Goal: Purchase product/service

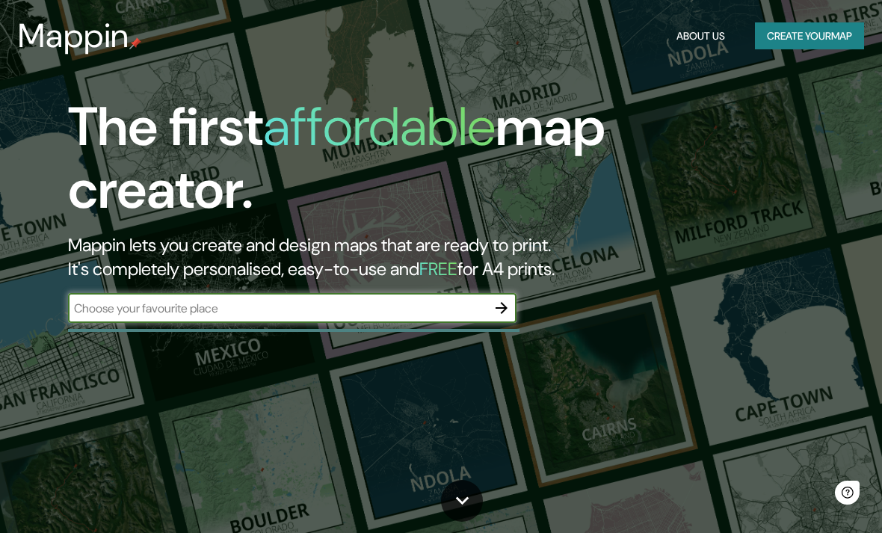
click at [175, 309] on input "text" at bounding box center [277, 308] width 418 height 17
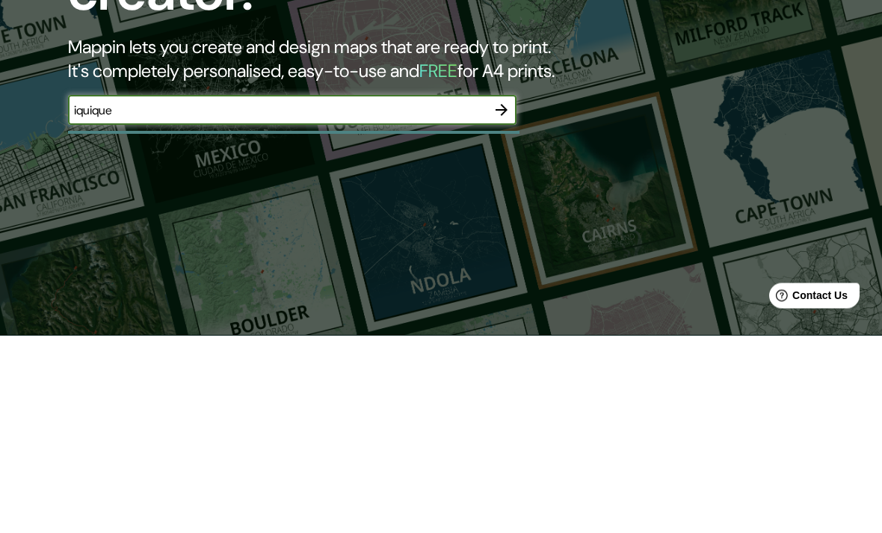
type input "iquique"
click at [510, 293] on button "button" at bounding box center [501, 308] width 30 height 30
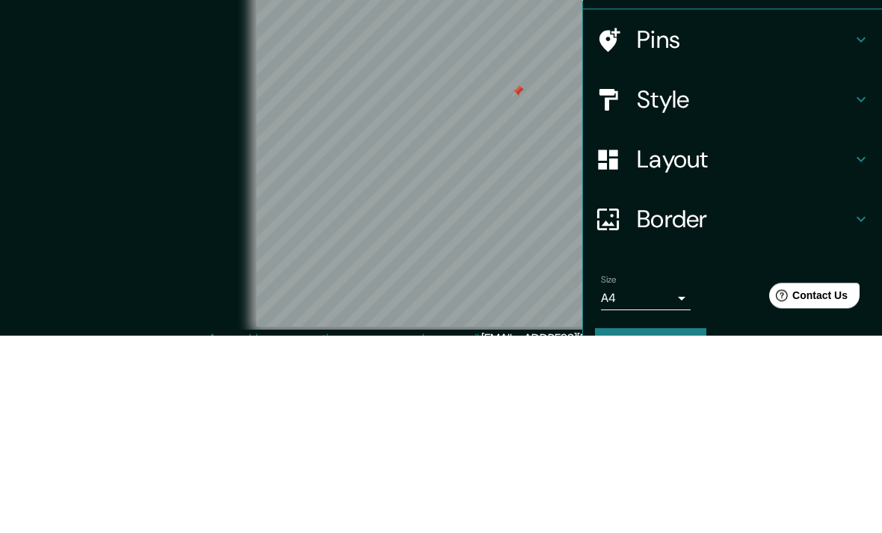
scroll to position [61, 0]
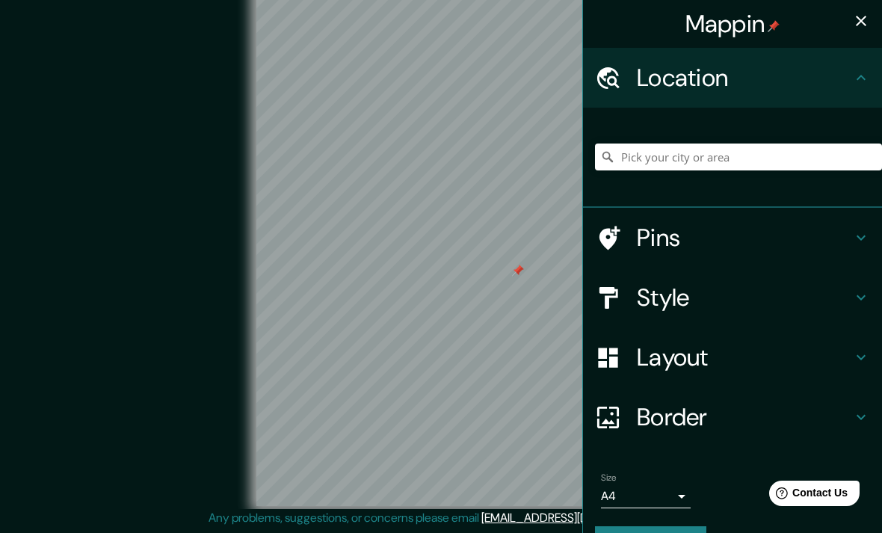
click at [824, 298] on h4 "Style" at bounding box center [744, 297] width 215 height 30
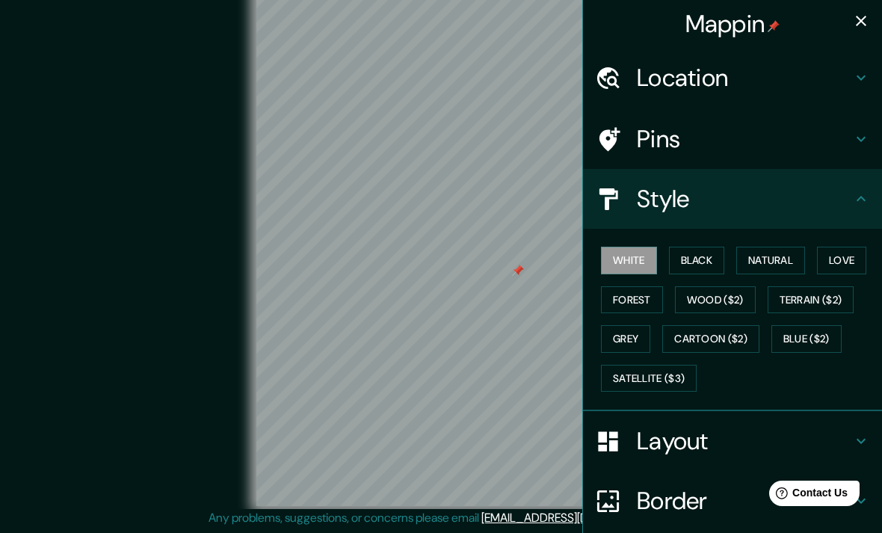
click at [640, 338] on button "Grey" at bounding box center [625, 339] width 49 height 28
click at [855, 81] on icon at bounding box center [861, 78] width 18 height 18
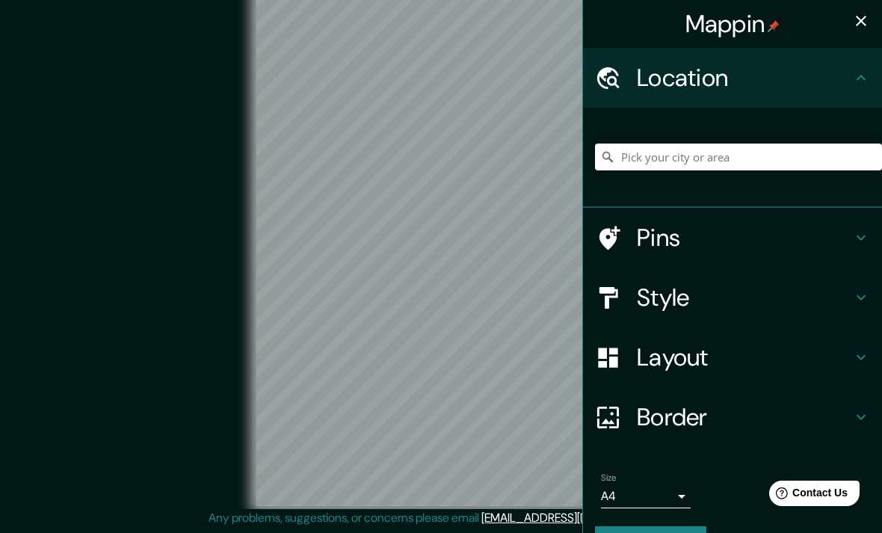
click at [791, 164] on input "Pick your city or area" at bounding box center [738, 156] width 287 height 27
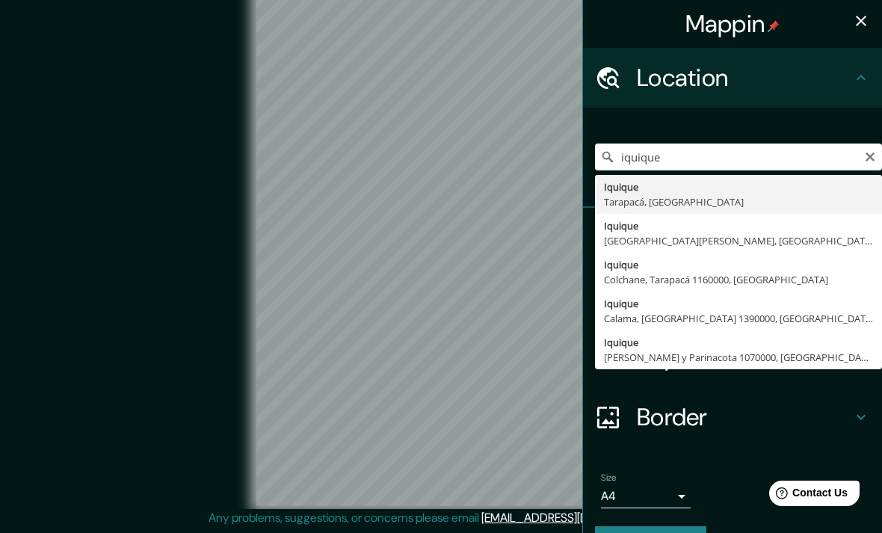
type input "Iquique, [GEOGRAPHIC_DATA], [GEOGRAPHIC_DATA]"
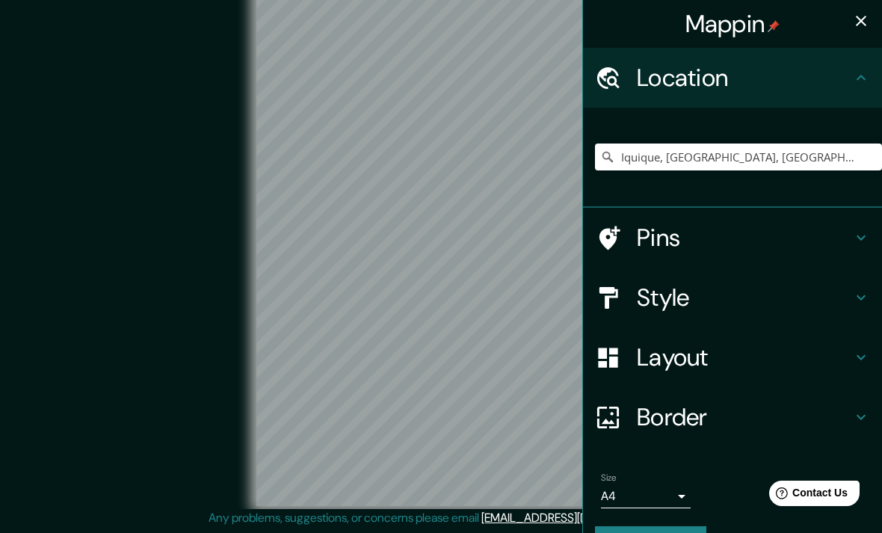
click at [859, 75] on icon at bounding box center [861, 78] width 18 height 18
click at [865, 87] on div "Location" at bounding box center [732, 78] width 299 height 60
